Goal: Information Seeking & Learning: Check status

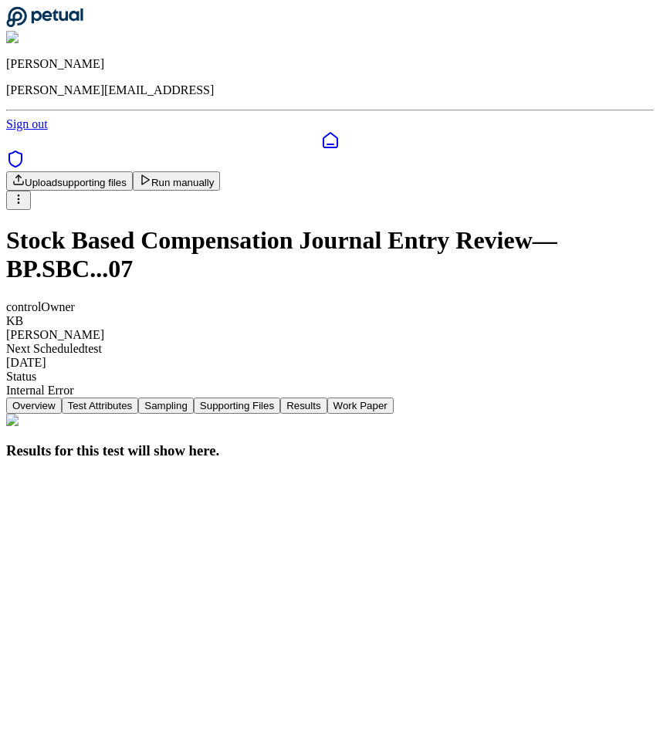
click at [456, 398] on nav "Overview Test Attributes Sampling Supporting Files Results Work Paper" at bounding box center [330, 406] width 648 height 16
click at [280, 398] on button "Supporting Files" at bounding box center [237, 406] width 86 height 16
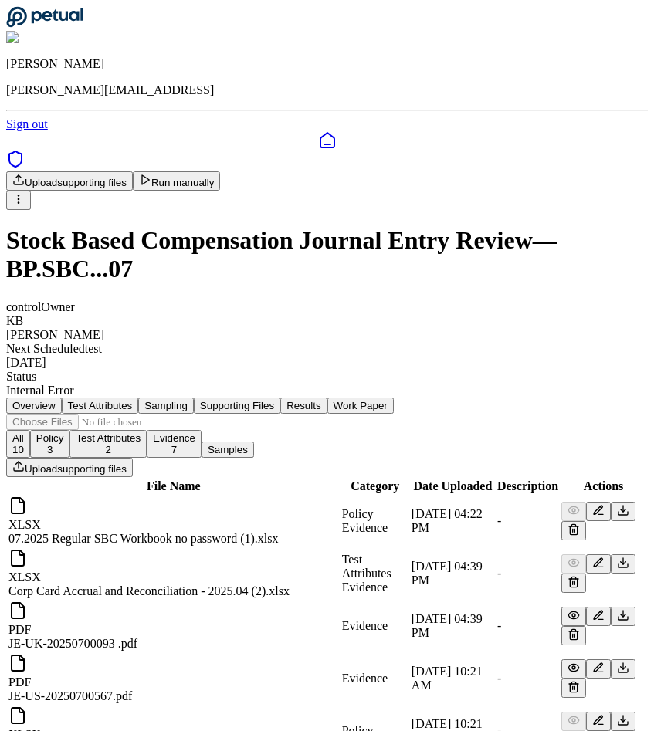
click at [327, 398] on button "Results" at bounding box center [303, 406] width 46 height 16
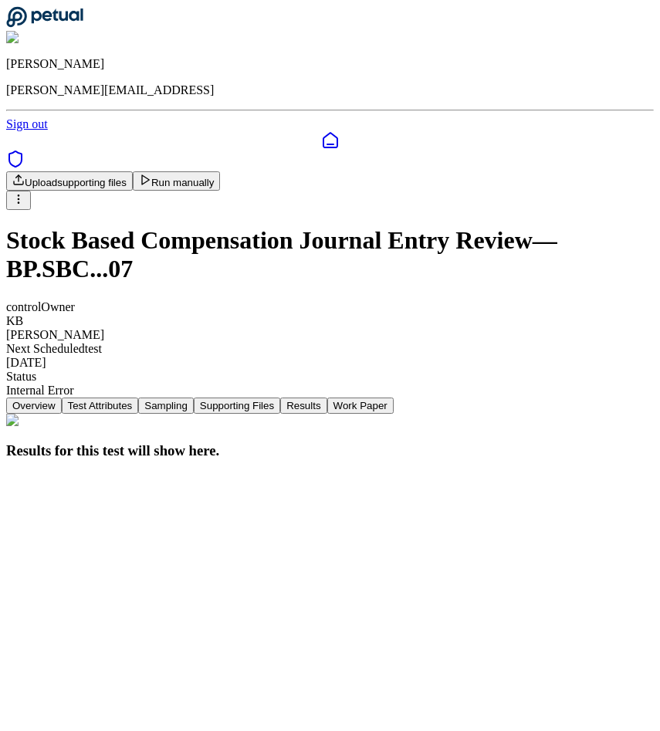
click at [324, 133] on icon at bounding box center [331, 140] width 14 height 15
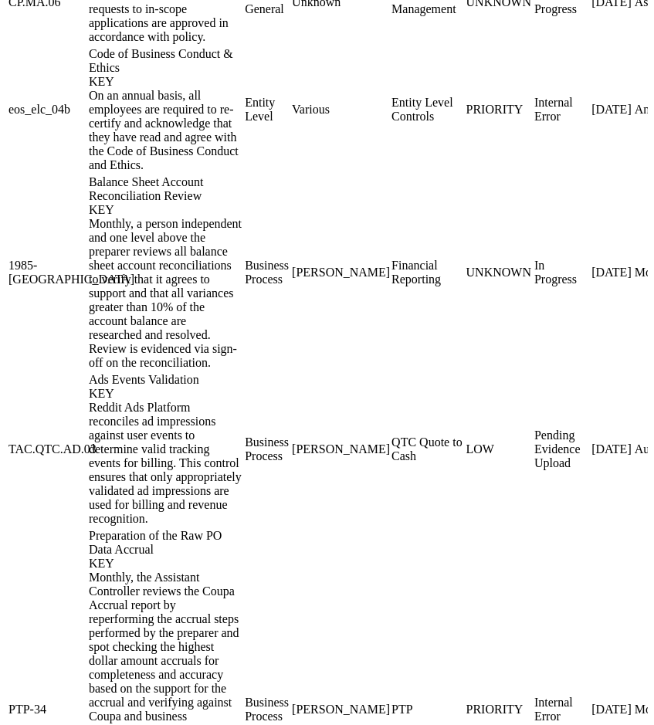
scroll to position [2357, 0]
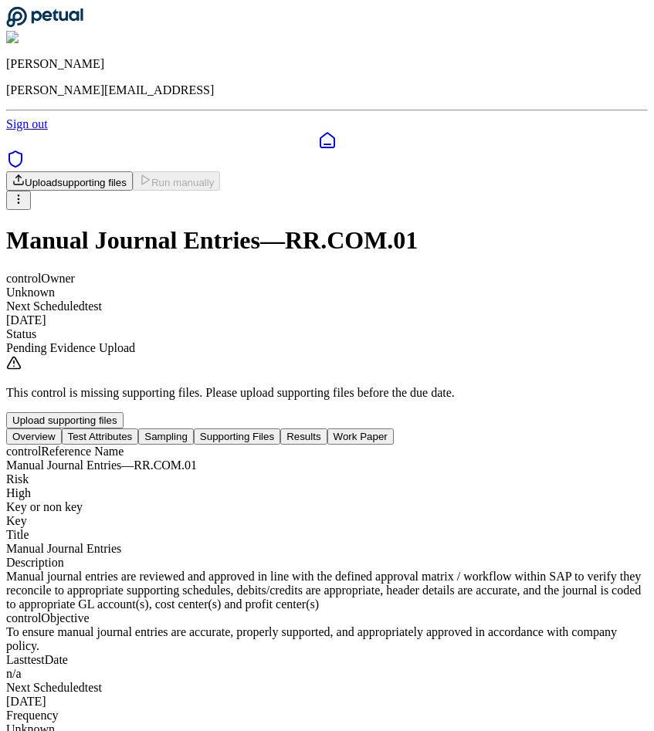
click at [252, 445] on div "control Reference Name Manual Journal Entries — RR.COM.01 Risk High Key or non …" at bounding box center [327, 605] width 642 height 320
click at [255, 429] on nav "Overview Test Attributes Sampling Supporting Files Results Work Paper" at bounding box center [327, 437] width 642 height 16
click at [170, 429] on nav "Overview Test Attributes Sampling Supporting Files Results Work Paper" at bounding box center [327, 437] width 642 height 16
click at [364, 429] on nav "Overview Test Attributes Sampling Supporting Files Results Work Paper" at bounding box center [327, 437] width 642 height 16
click at [462, 429] on nav "Overview Test Attributes Sampling Supporting Files Results Work Paper" at bounding box center [327, 437] width 642 height 16
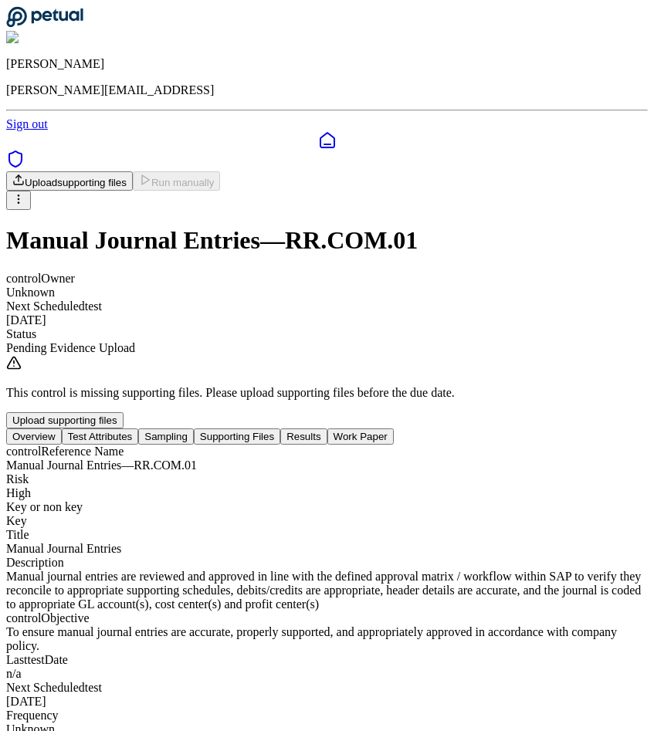
click at [542, 429] on nav "Overview Test Attributes Sampling Supporting Files Results Work Paper" at bounding box center [327, 437] width 642 height 16
click at [327, 429] on button "Results" at bounding box center [303, 437] width 46 height 16
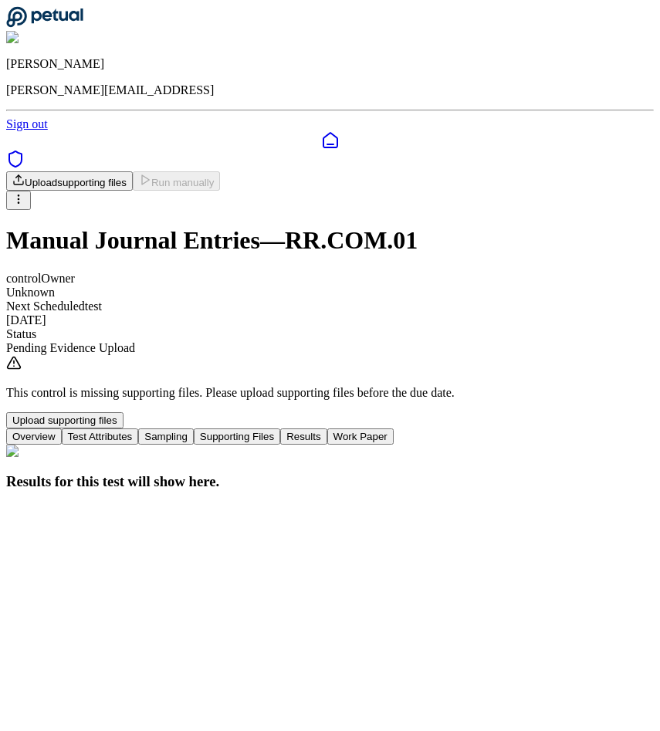
click at [280, 429] on button "Supporting Files" at bounding box center [237, 437] width 86 height 16
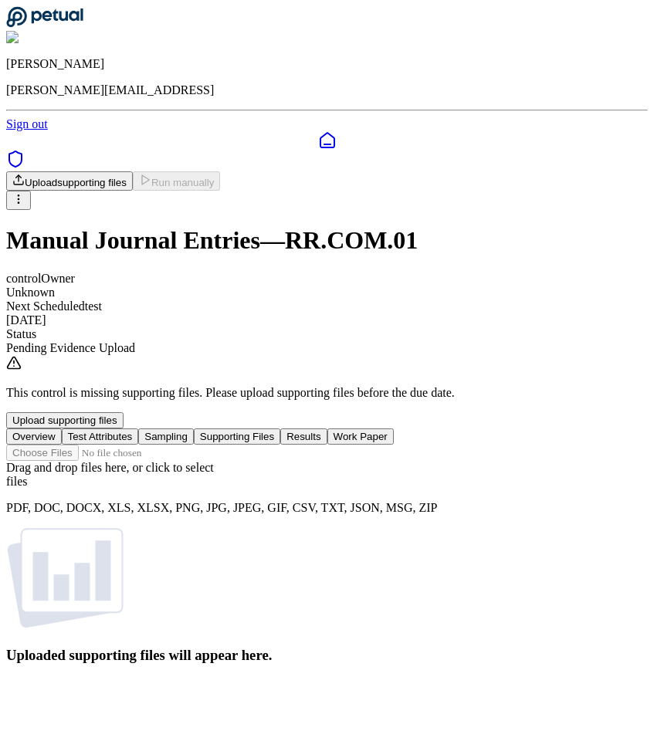
scroll to position [59, 0]
click at [491, 445] on div "Drag and drop files here , or click to select files PDF, DOC, DOCX, XLS, XLSX, …" at bounding box center [327, 554] width 642 height 219
drag, startPoint x: 506, startPoint y: 314, endPoint x: 519, endPoint y: 305, distance: 15.4
click at [327, 429] on button "Results" at bounding box center [303, 437] width 46 height 16
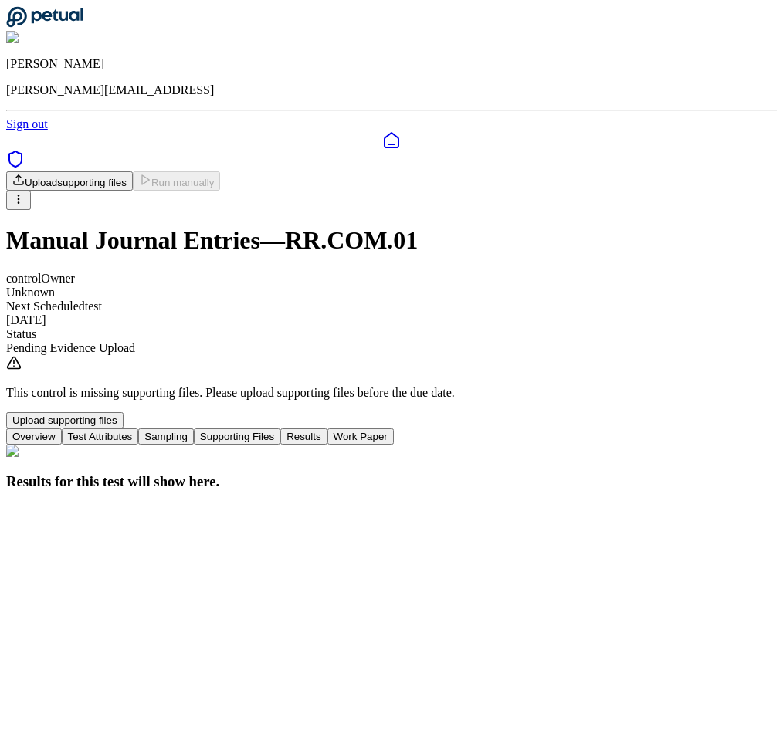
click at [280, 429] on button "Supporting Files" at bounding box center [237, 437] width 86 height 16
click at [194, 429] on button "Sampling" at bounding box center [166, 437] width 56 height 16
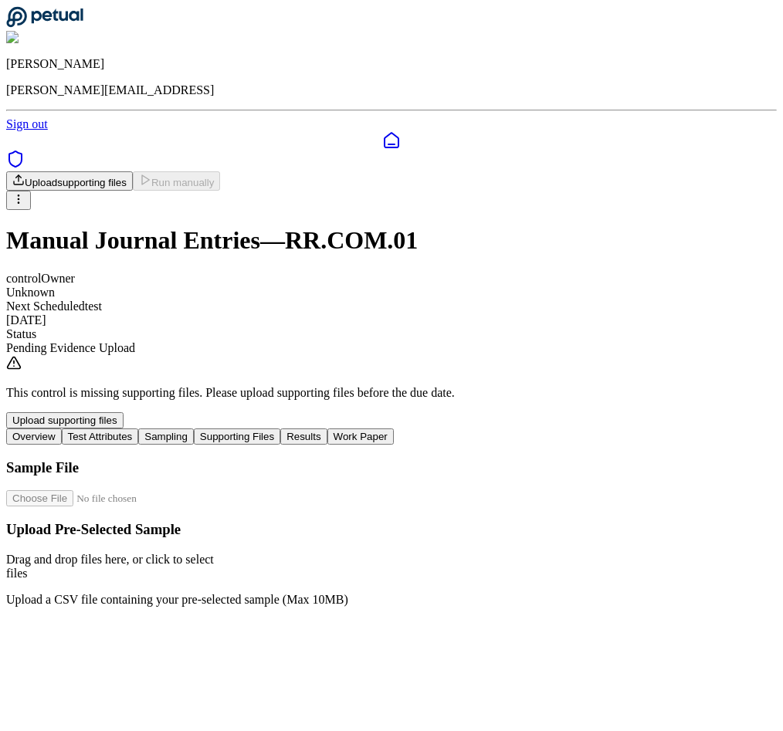
click at [263, 429] on nav "Overview Test Attributes Sampling Supporting Files Results Work Paper" at bounding box center [391, 437] width 771 height 16
click at [510, 429] on nav "Overview Test Attributes Sampling Supporting Files Results Work Paper" at bounding box center [391, 437] width 771 height 16
click at [14, 131] on link at bounding box center [391, 140] width 771 height 19
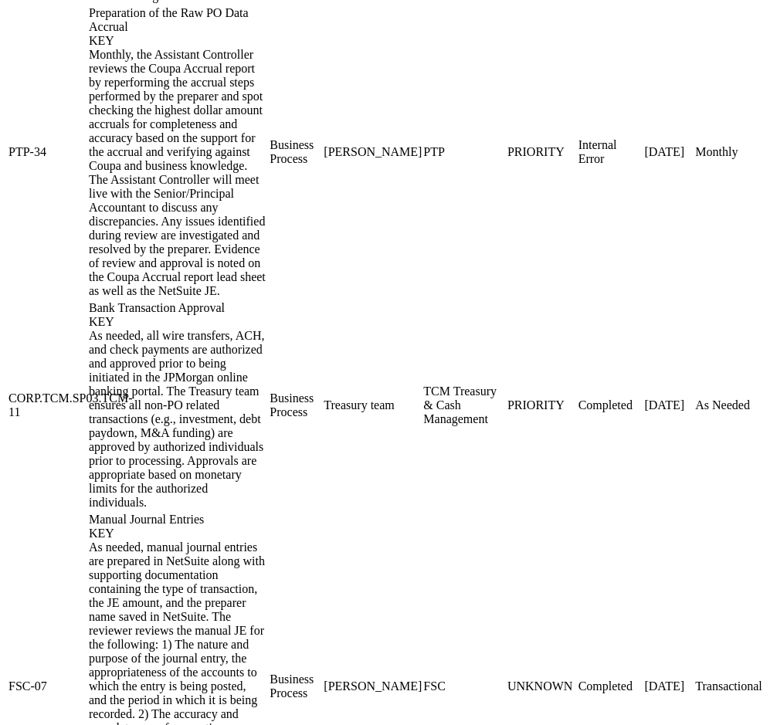
scroll to position [2138, 0]
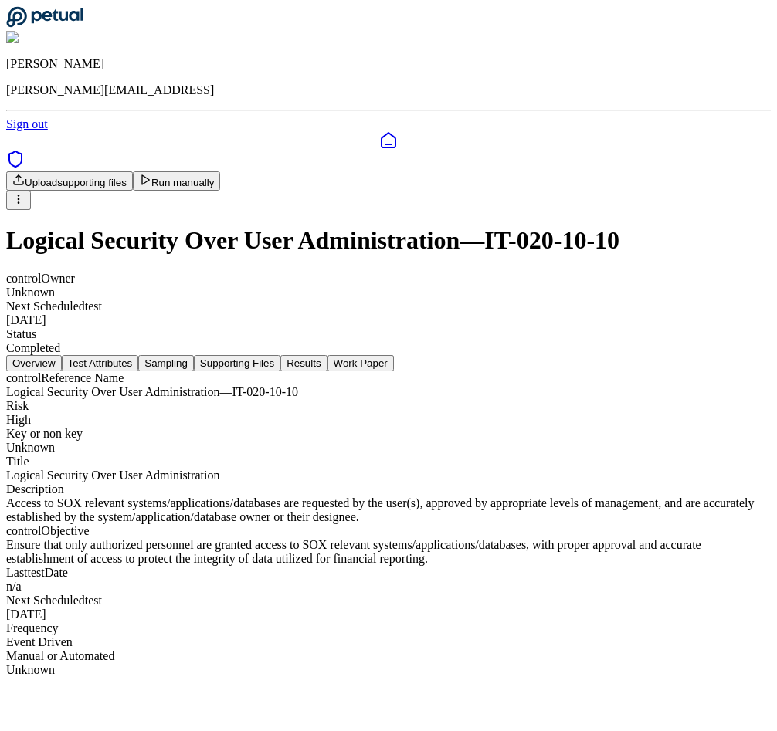
scroll to position [34, 0]
click at [280, 355] on button "Supporting Files" at bounding box center [237, 363] width 86 height 16
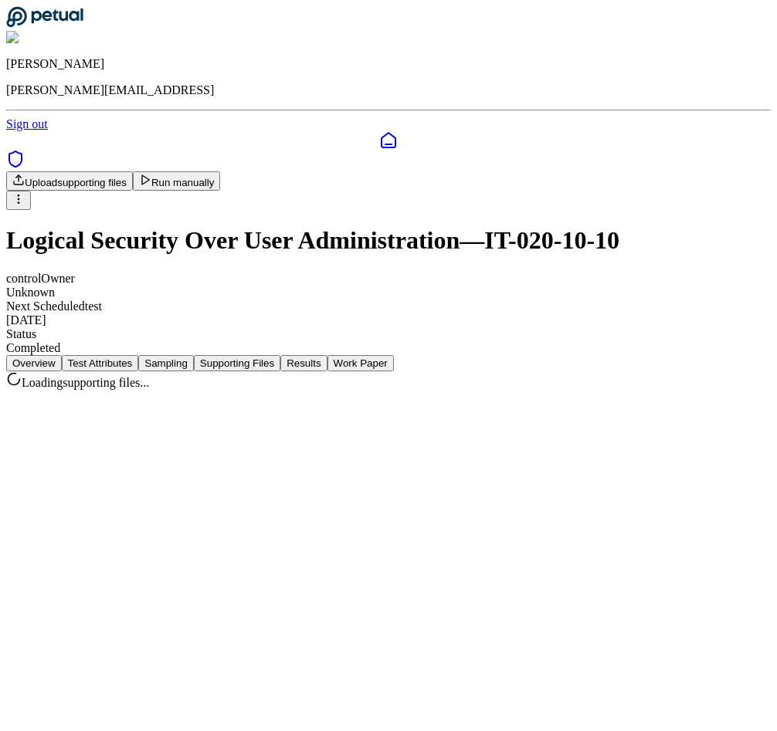
scroll to position [0, 0]
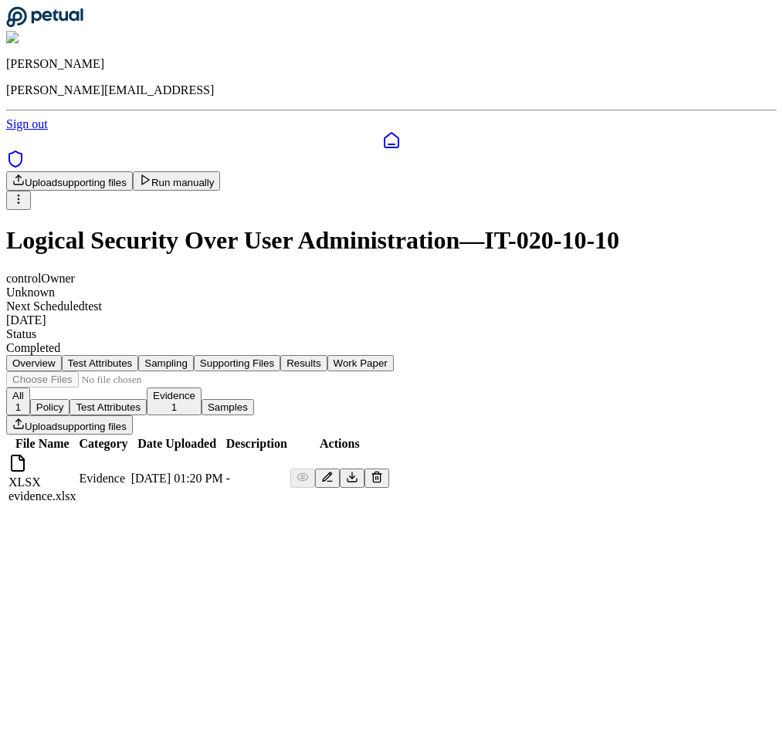
click at [327, 355] on button "Results" at bounding box center [303, 363] width 46 height 16
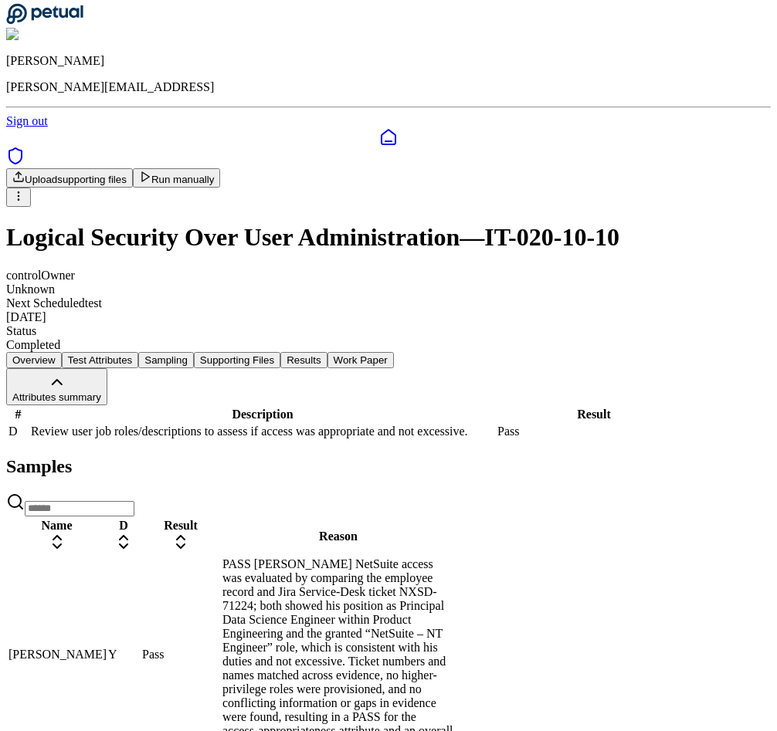
scroll to position [5, 0]
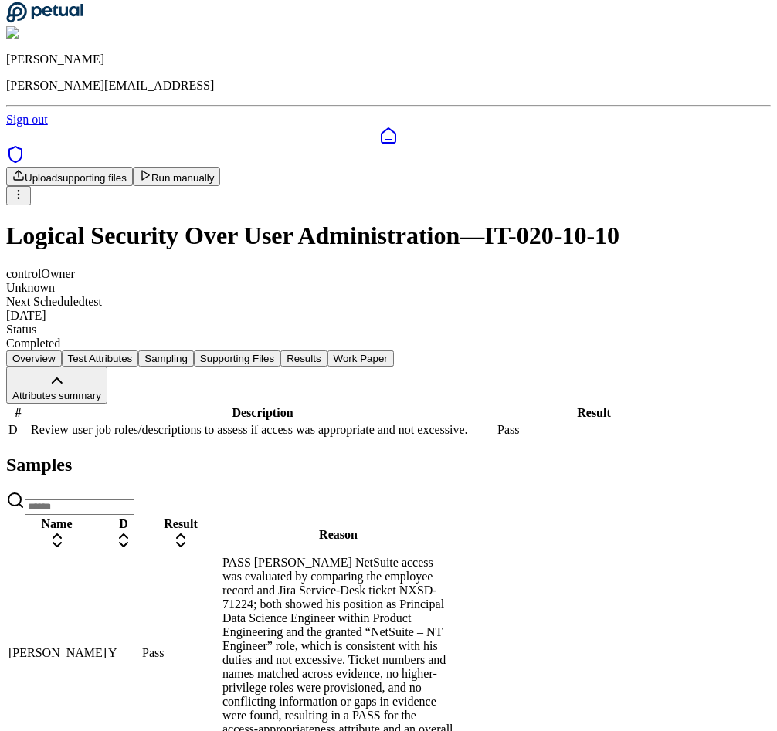
click at [659, 605] on div "Samples Name D Result Reason [PERSON_NAME] Y [PERSON_NAME] [PERSON_NAME] NetSui…" at bounding box center [388, 675] width 764 height 440
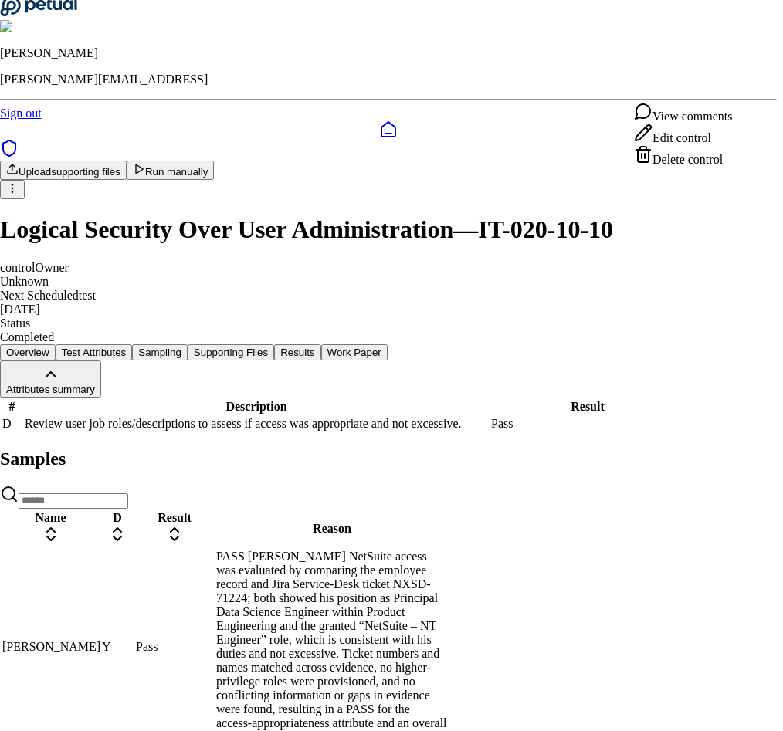
click at [659, 85] on html "[PERSON_NAME] [PERSON_NAME][EMAIL_ADDRESS] Sign out Upload supporting files Run…" at bounding box center [391, 448] width 783 height 906
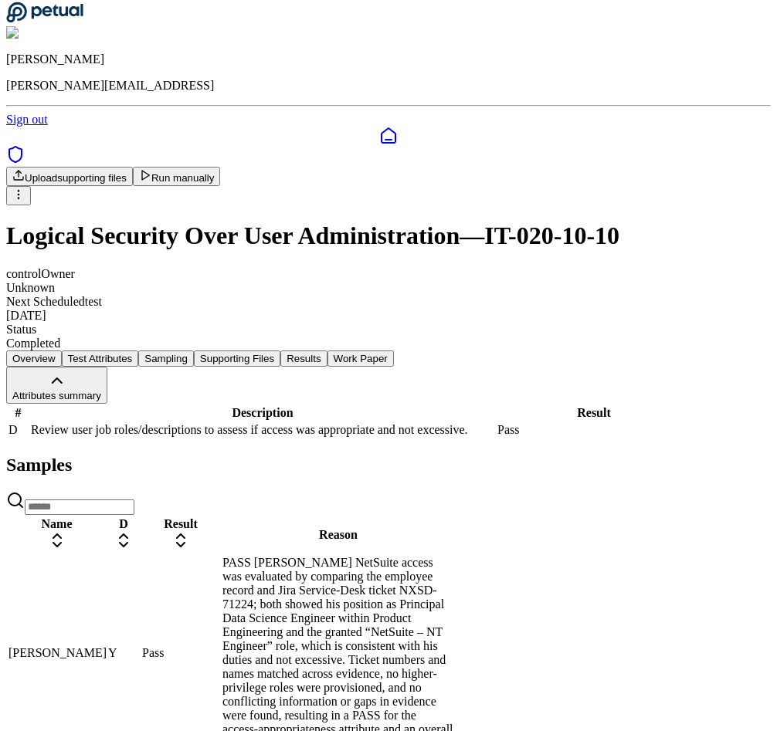
click at [513, 186] on html "[PERSON_NAME] [PERSON_NAME][EMAIL_ADDRESS] Sign out Upload supporting files Run…" at bounding box center [388, 451] width 777 height 912
click at [659, 86] on html "[PERSON_NAME] [PERSON_NAME][EMAIL_ADDRESS] Sign out Upload supporting files Run…" at bounding box center [388, 451] width 777 height 912
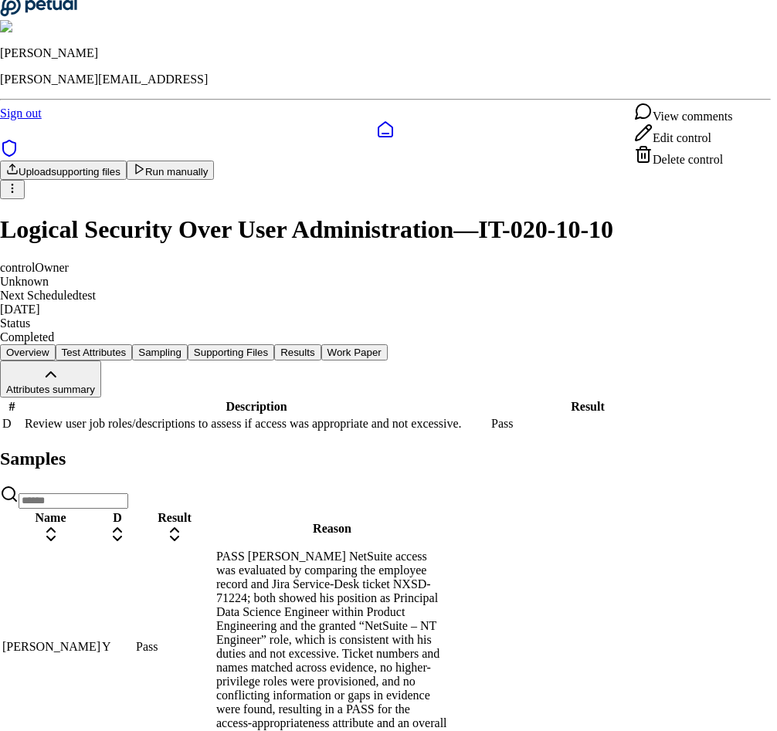
click at [327, 351] on html "[PERSON_NAME] [PERSON_NAME][EMAIL_ADDRESS] Sign out Upload supporting files Run…" at bounding box center [388, 448] width 777 height 906
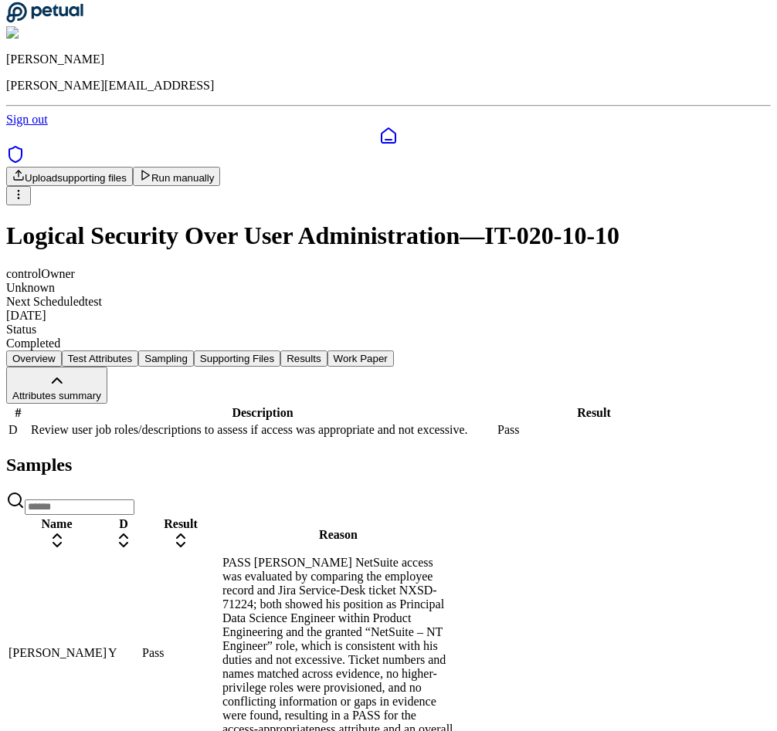
click at [344, 423] on div "Review user job roles/descriptions to assess if access was appropriate and not …" at bounding box center [262, 430] width 463 height 14
